Goal: Information Seeking & Learning: Find specific fact

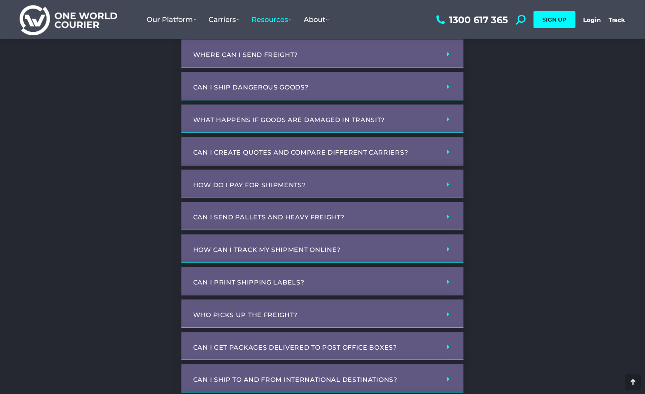
scroll to position [132, 0]
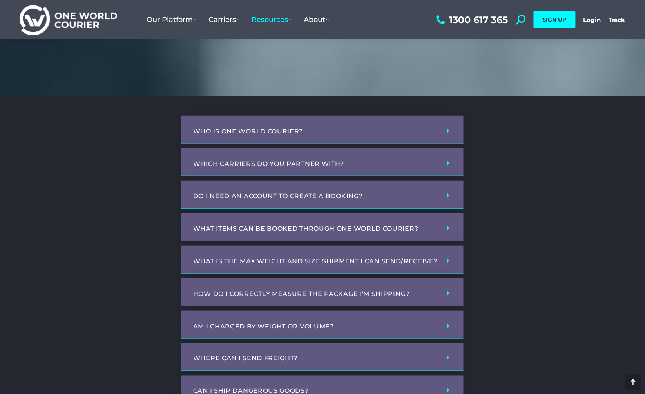
click at [435, 195] on div "Do I need an account to create a booking?" at bounding box center [323, 194] width 282 height 28
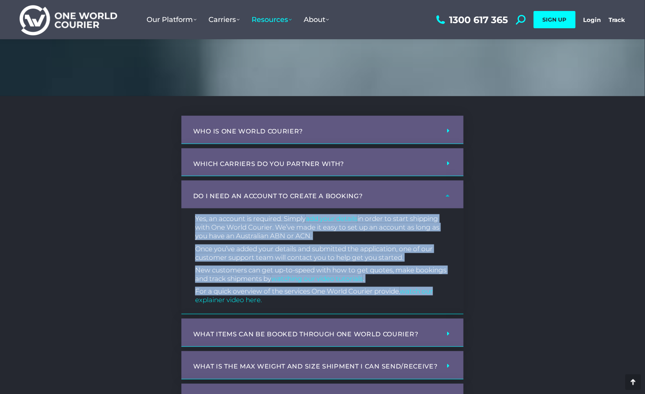
drag, startPoint x: 195, startPoint y: 220, endPoint x: 455, endPoint y: 292, distance: 269.7
click at [455, 292] on div "Yes, an account is required. Simply add your details in order to start shipping…" at bounding box center [323, 261] width 282 height 106
click at [240, 237] on p "Yes, an account is required. Simply add your details in order to start shipping…" at bounding box center [322, 227] width 255 height 26
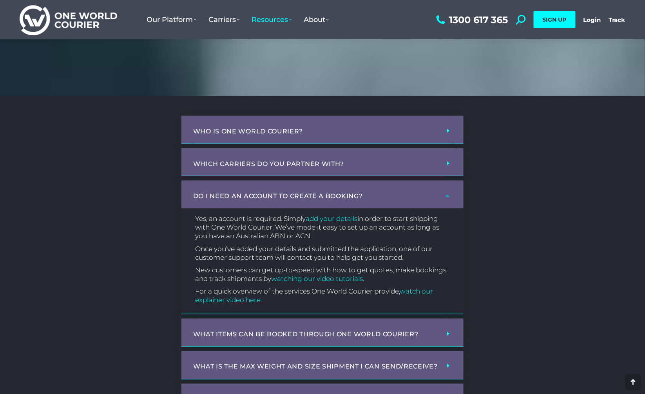
drag, startPoint x: 237, startPoint y: 237, endPoint x: 314, endPoint y: 237, distance: 76.8
click at [314, 237] on p "Yes, an account is required. Simply add your details in order to start shipping…" at bounding box center [322, 227] width 255 height 26
copy p "Australian ABN or ACN."
click at [212, 220] on p "Yes, an account is required. Simply add your details in order to start shipping…" at bounding box center [322, 227] width 255 height 26
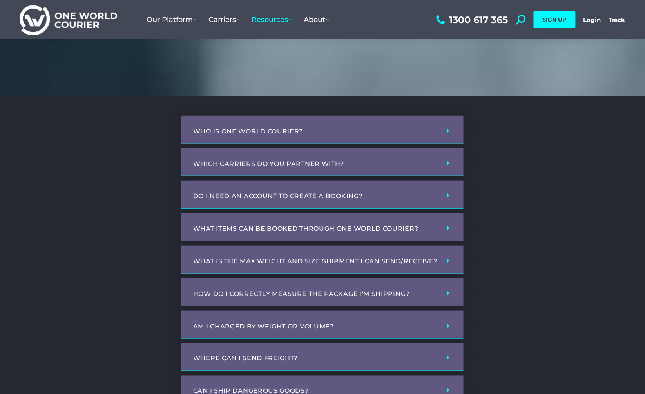
click at [396, 190] on div "Do I need an account to create a booking?" at bounding box center [323, 194] width 282 height 28
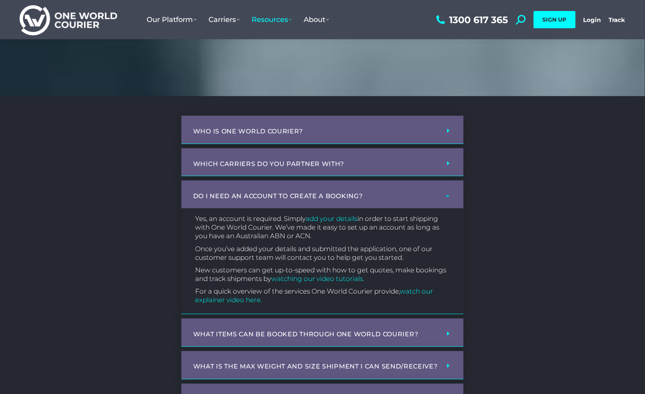
click at [427, 241] on div "Yes, an account is required. Simply add your details in order to start shipping…" at bounding box center [323, 261] width 282 height 106
click at [391, 232] on p "Yes, an account is required. Simply add your details in order to start shipping…" at bounding box center [322, 227] width 255 height 26
click at [376, 235] on p "Yes, an account is required. Simply add your details in order to start shipping…" at bounding box center [322, 227] width 255 height 26
copy p "as long as you have an Australian ABN or ACN."
drag, startPoint x: 412, startPoint y: 226, endPoint x: 346, endPoint y: 234, distance: 67.1
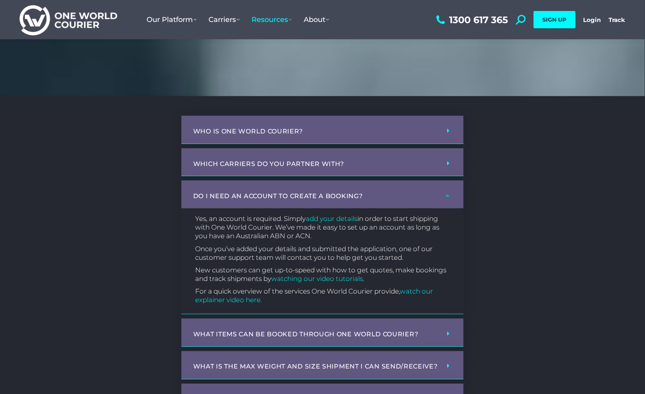
click at [346, 234] on p "Yes, an account is required. Simply add your details in order to start shipping…" at bounding box center [322, 227] width 255 height 26
